Goal: Transaction & Acquisition: Purchase product/service

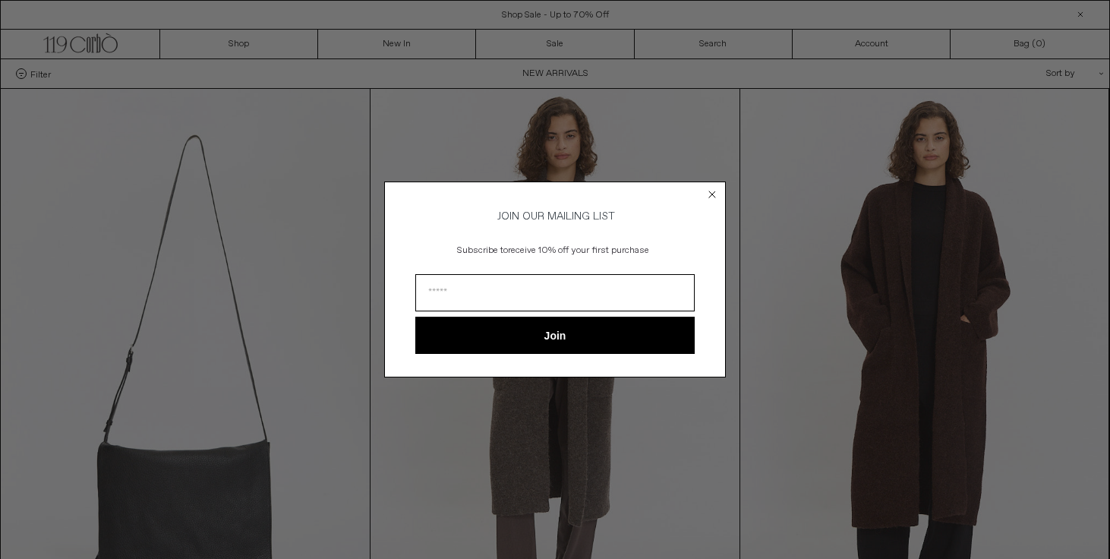
click at [706, 191] on circle "Close dialog" at bounding box center [713, 194] width 14 height 14
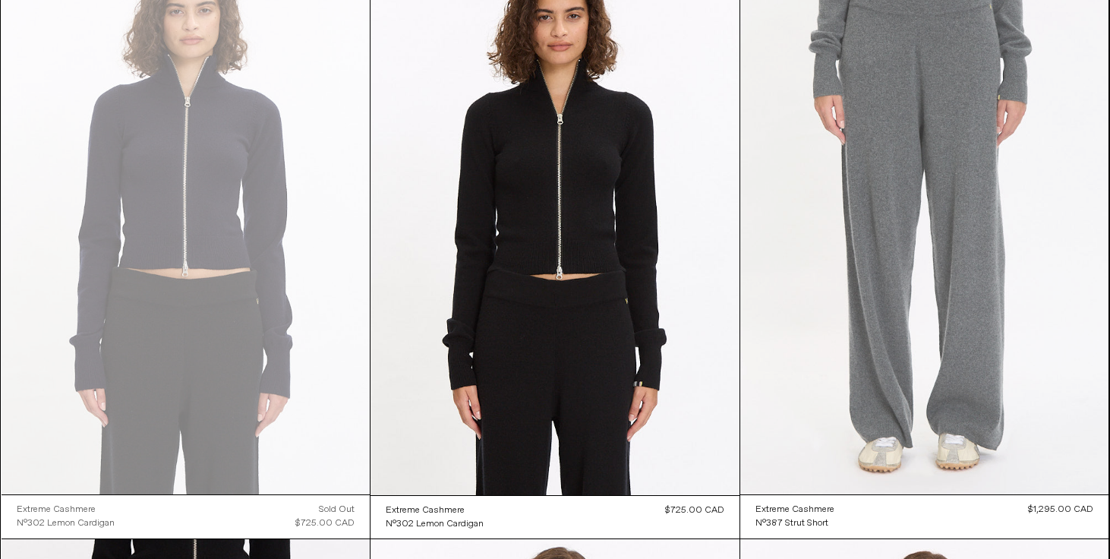
scroll to position [6127, 0]
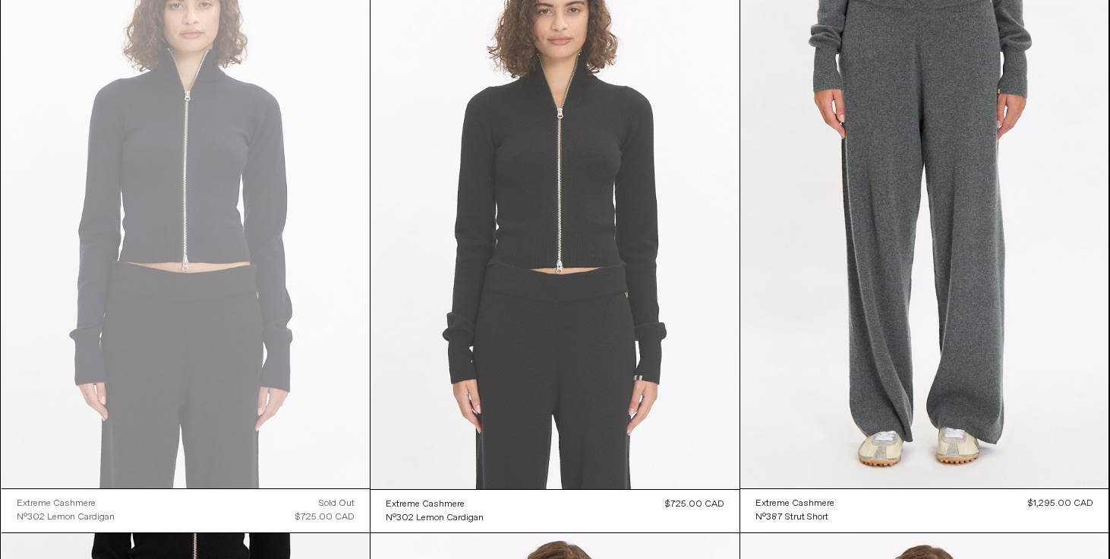
click at [577, 223] on at bounding box center [555, 212] width 369 height 554
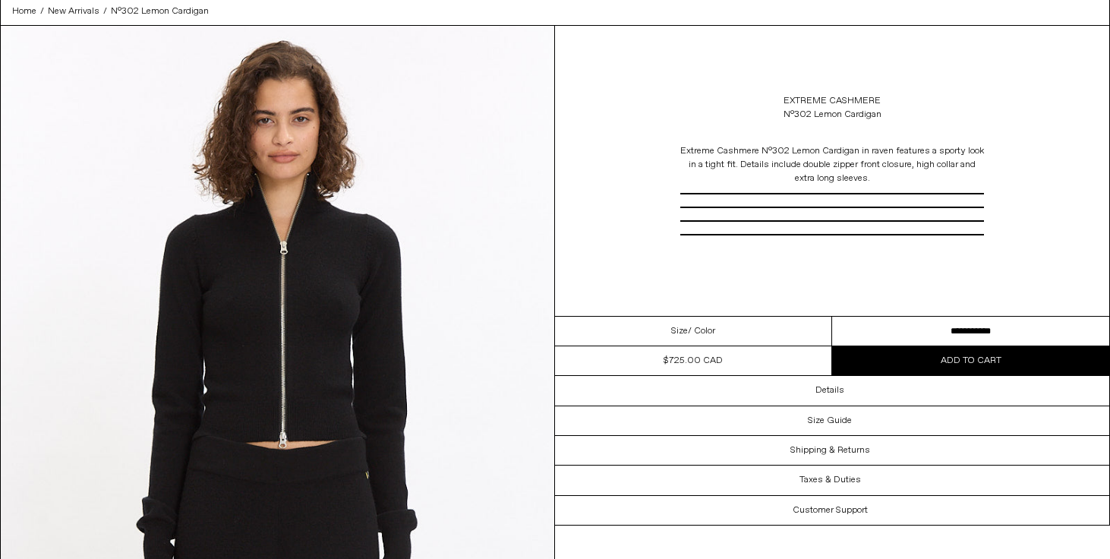
scroll to position [65, 0]
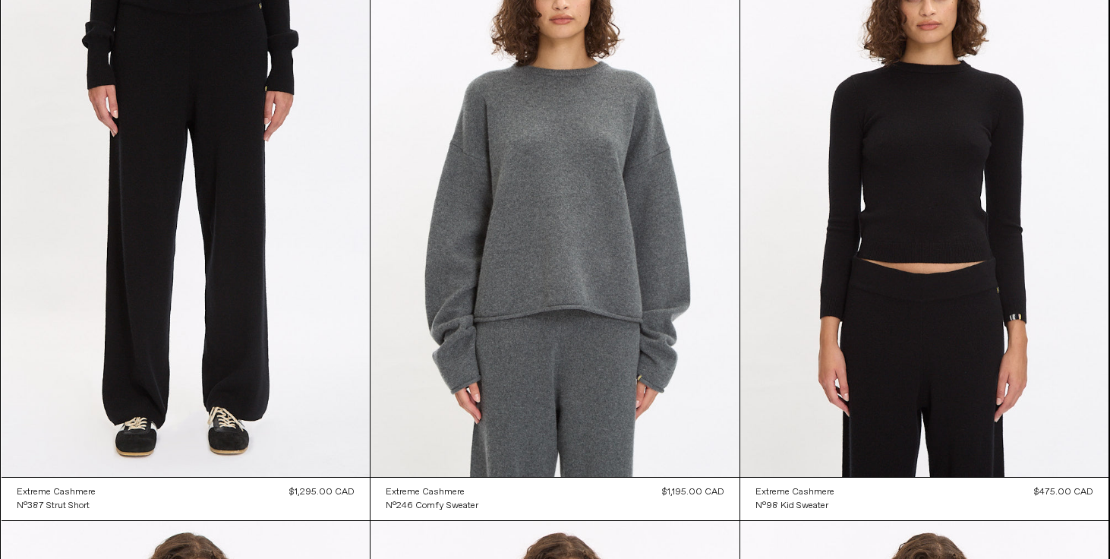
scroll to position [6735, 0]
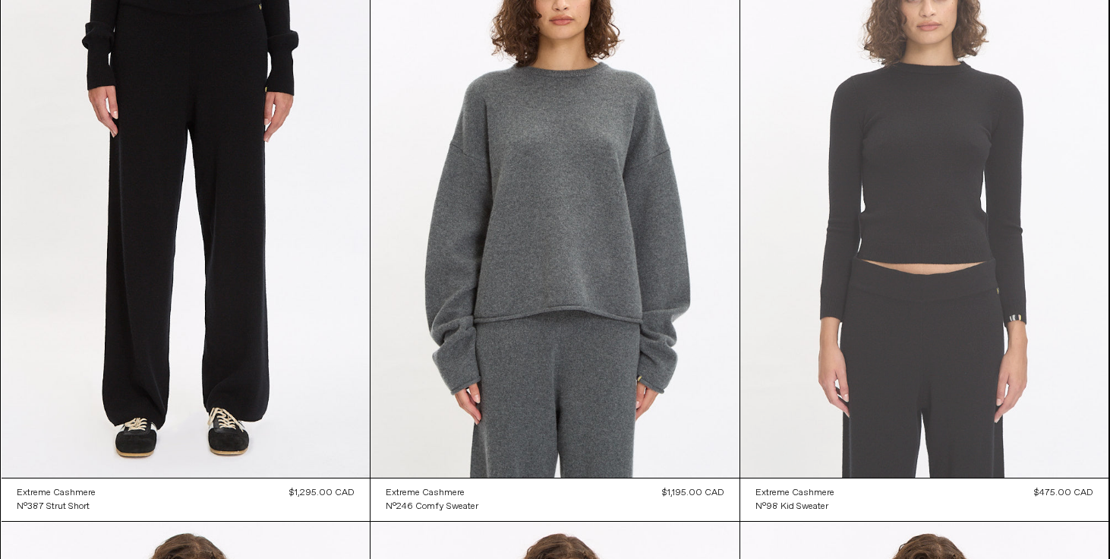
click at [902, 205] on at bounding box center [925, 201] width 369 height 553
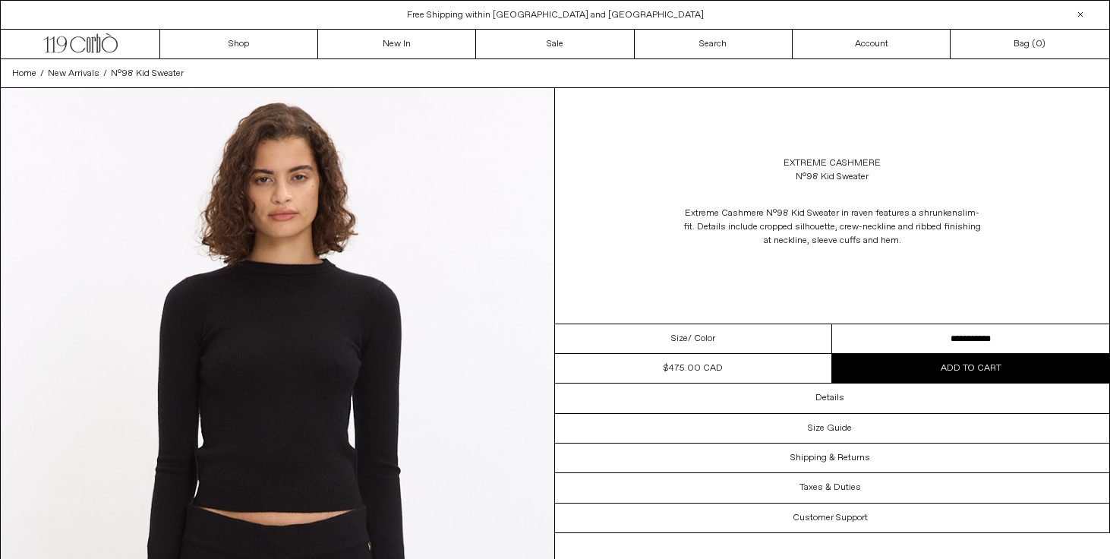
click at [311, 374] on img at bounding box center [278, 434] width 554 height 692
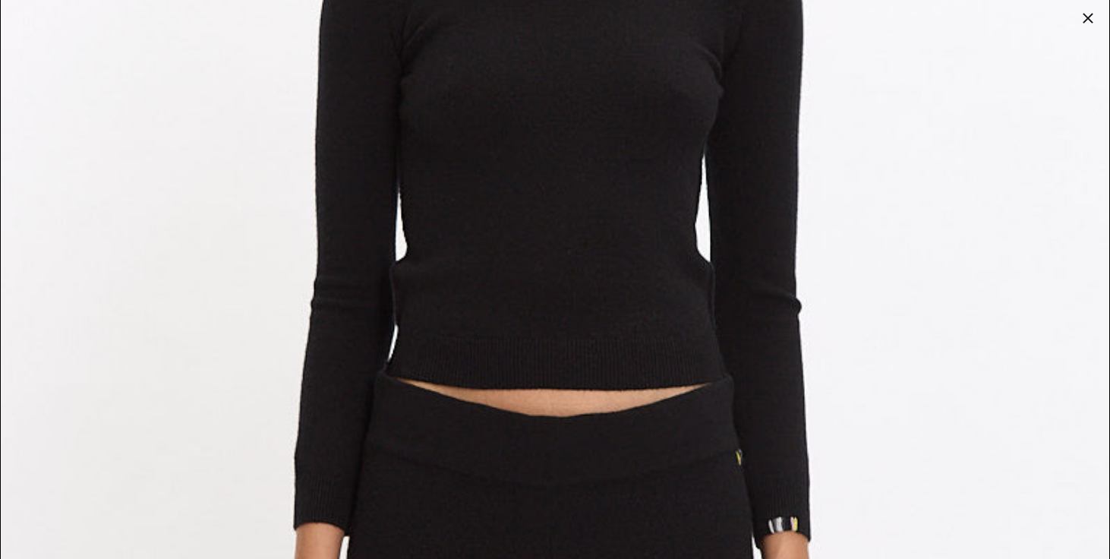
scroll to position [466, 0]
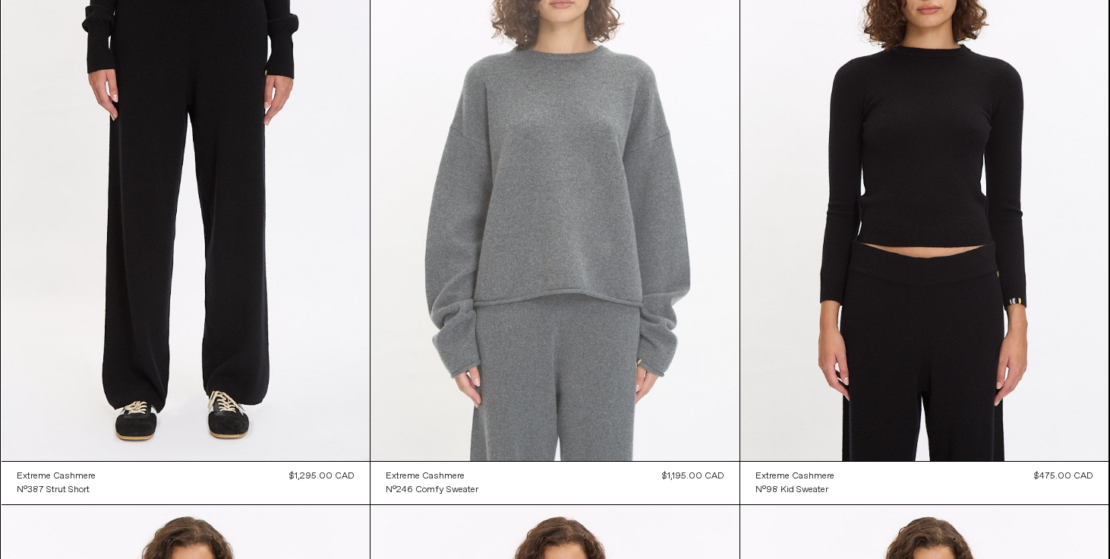
scroll to position [6751, 0]
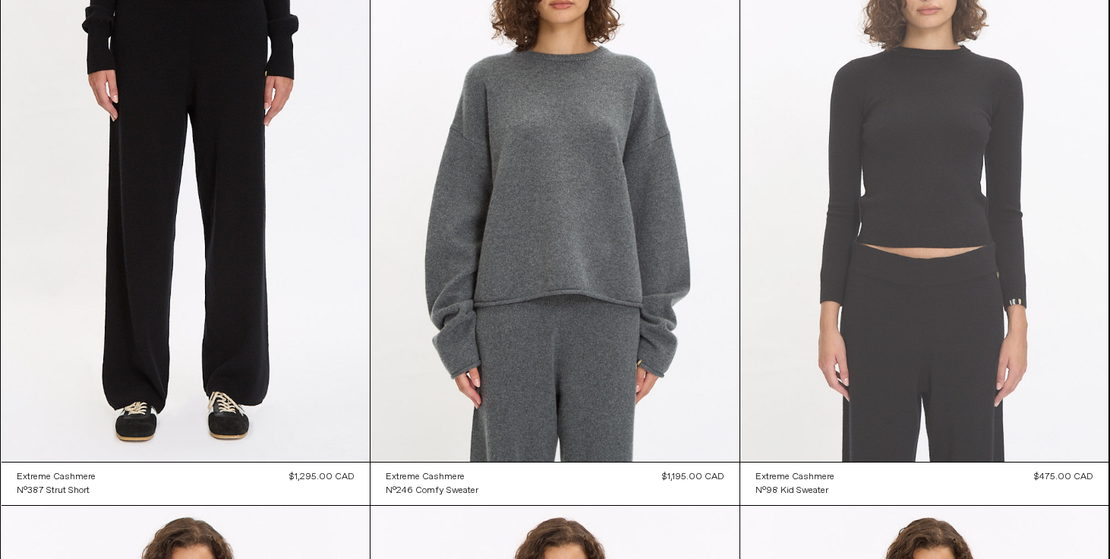
click at [939, 122] on at bounding box center [925, 185] width 369 height 553
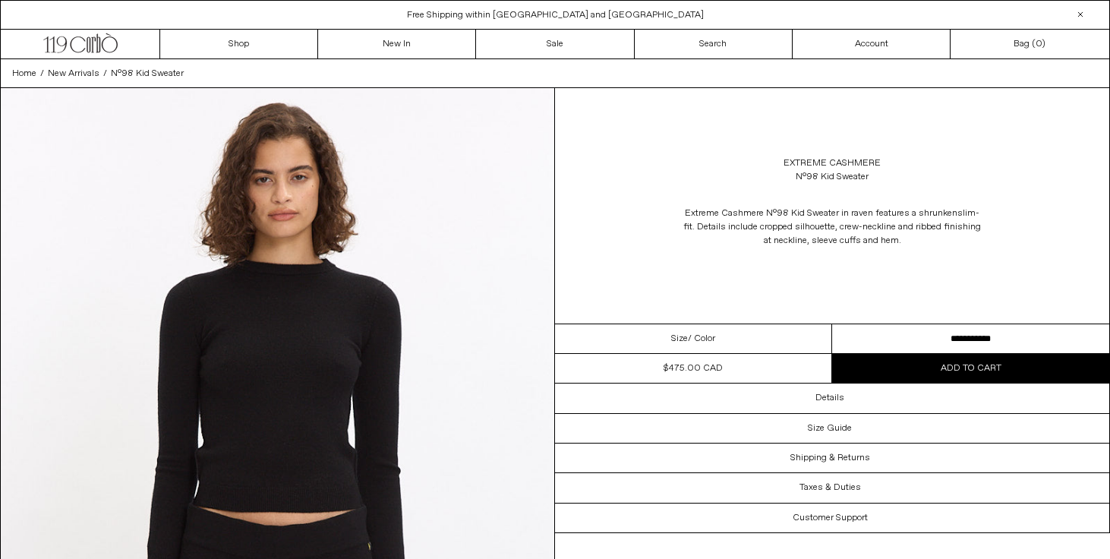
click at [979, 358] on button "Add to cart" at bounding box center [970, 368] width 277 height 29
